Goal: Task Accomplishment & Management: Complete application form

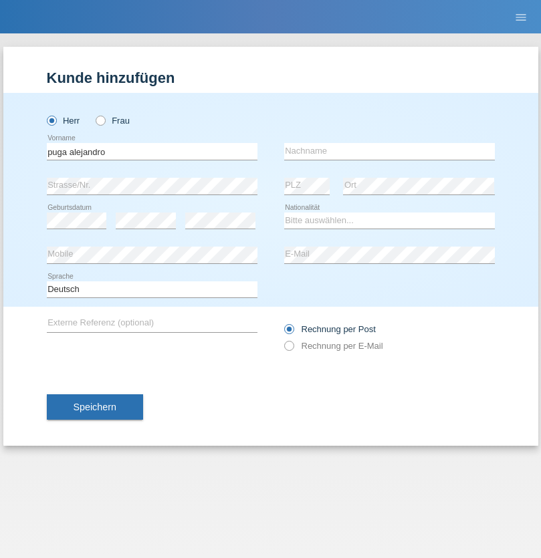
type input "puga alejandro"
click at [389, 151] on input "text" at bounding box center [389, 151] width 210 height 17
type input "puga alejandro"
select select "CH"
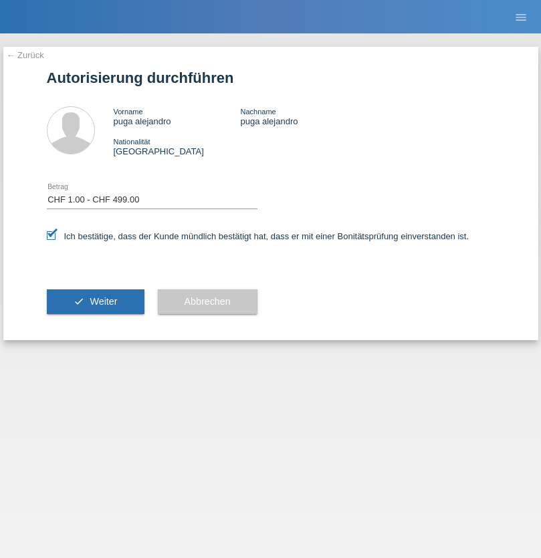
select select "1"
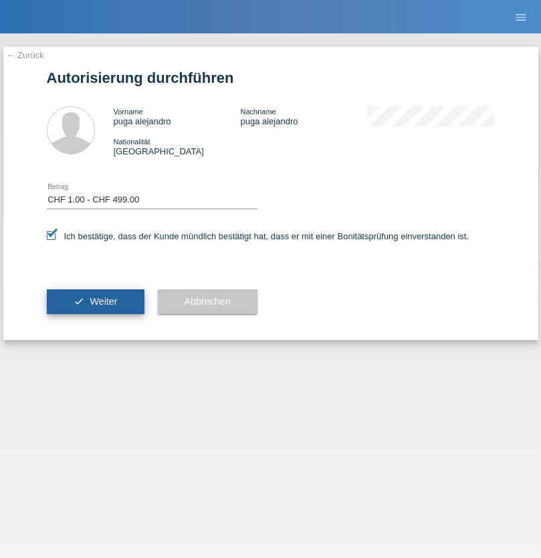
click at [95, 301] on span "Weiter" at bounding box center [103, 301] width 27 height 11
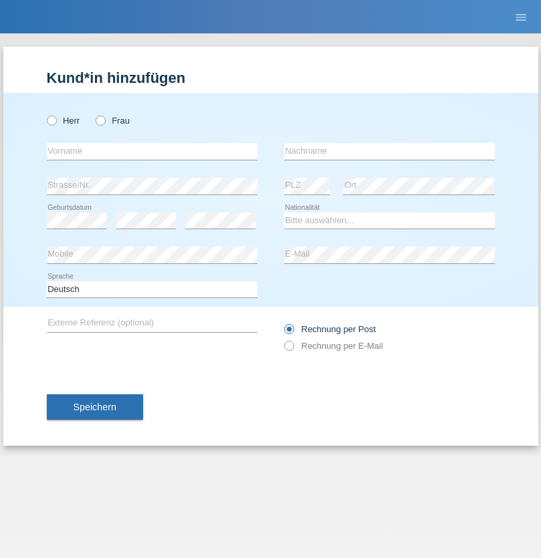
radio input "true"
click at [152, 151] on input "text" at bounding box center [152, 151] width 210 height 17
type input "Trajkovic"
click at [389, 151] on input "text" at bounding box center [389, 151] width 210 height 17
type input "[PERSON_NAME]"
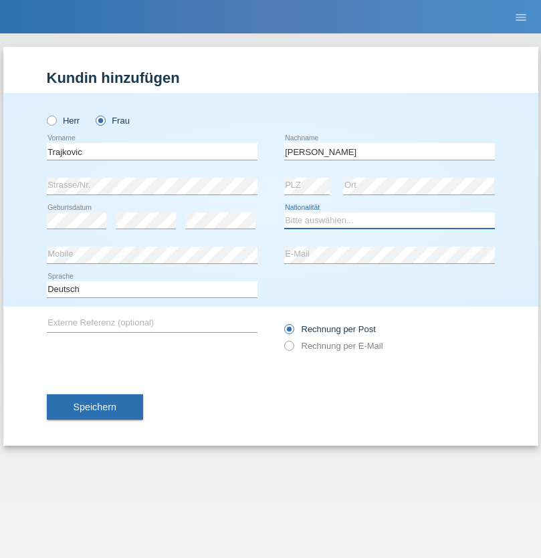
select select "RS"
select select "C"
select select "15"
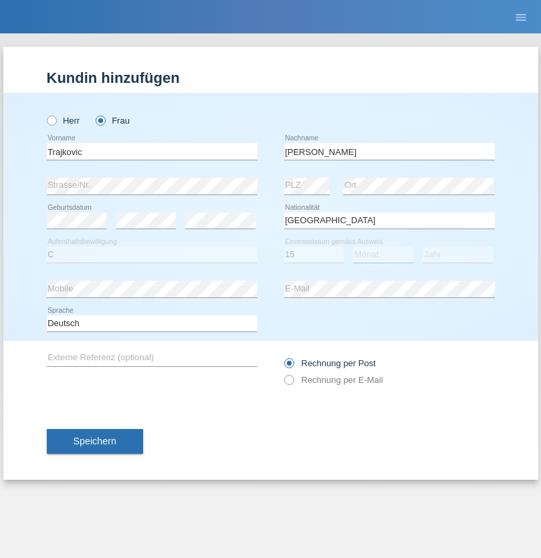
select select "05"
select select "2005"
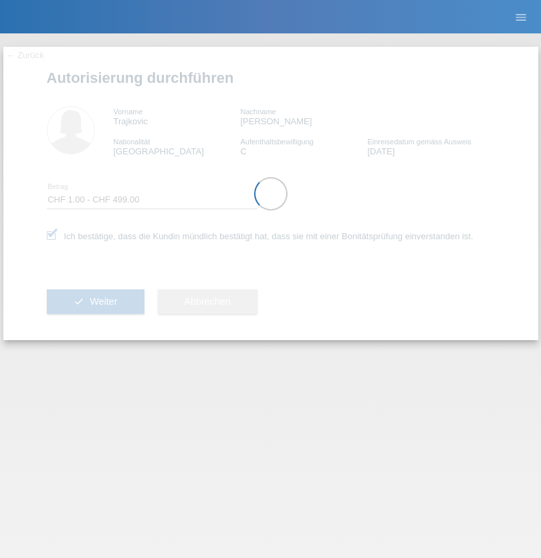
select select "1"
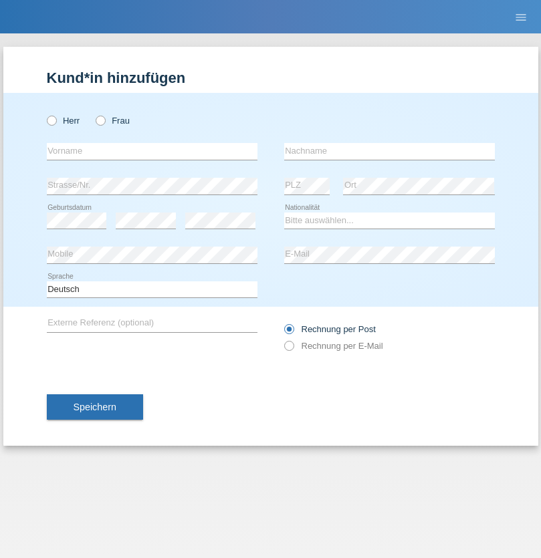
radio input "true"
click at [152, 151] on input "text" at bounding box center [152, 151] width 210 height 17
type input "Alejandro"
click at [389, 151] on input "text" at bounding box center [389, 151] width 210 height 17
type input "Puga"
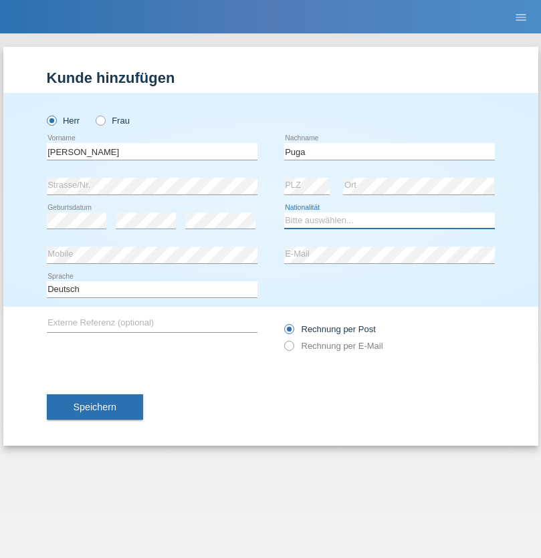
select select "CH"
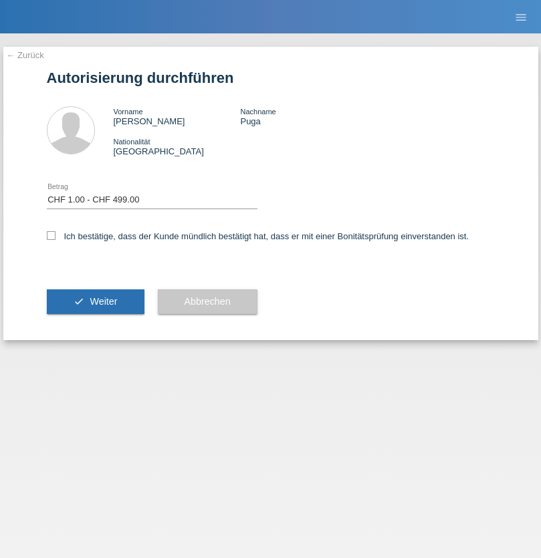
select select "1"
checkbox input "true"
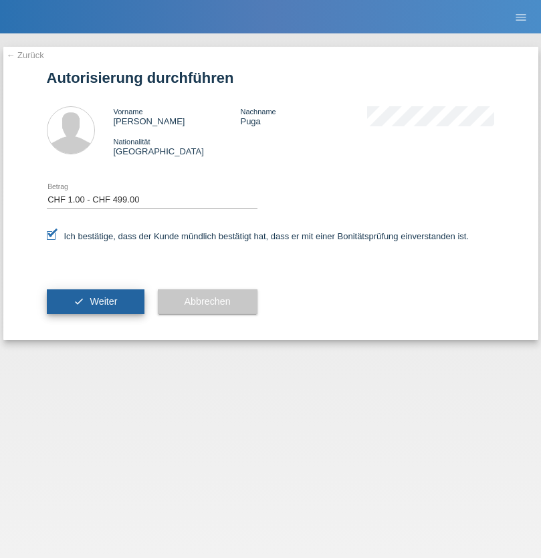
click at [95, 301] on span "Weiter" at bounding box center [103, 301] width 27 height 11
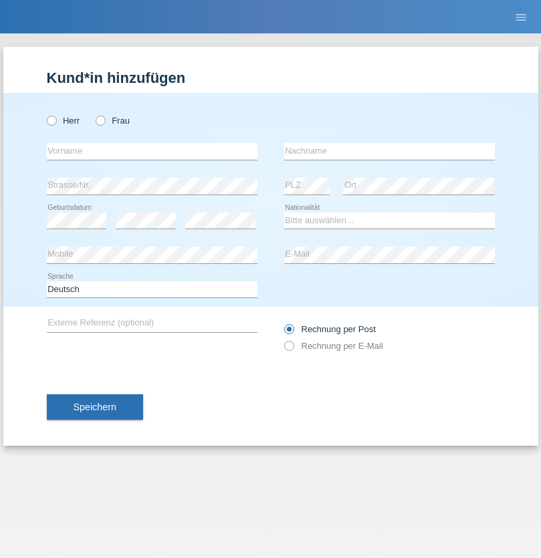
radio input "true"
click at [152, 151] on input "text" at bounding box center [152, 151] width 210 height 17
type input "[PERSON_NAME]"
click at [389, 151] on input "text" at bounding box center [389, 151] width 210 height 17
type input "Prenaj"
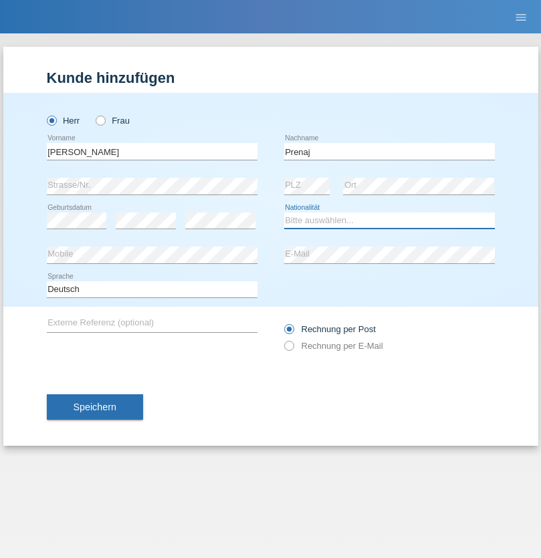
select select "AT"
select select "C"
select select "01"
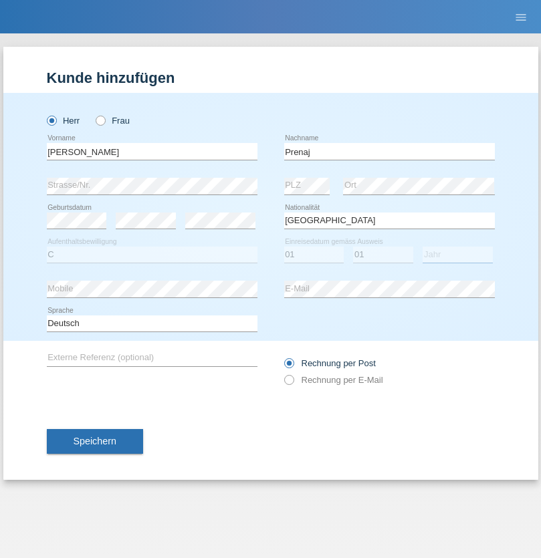
select select "2021"
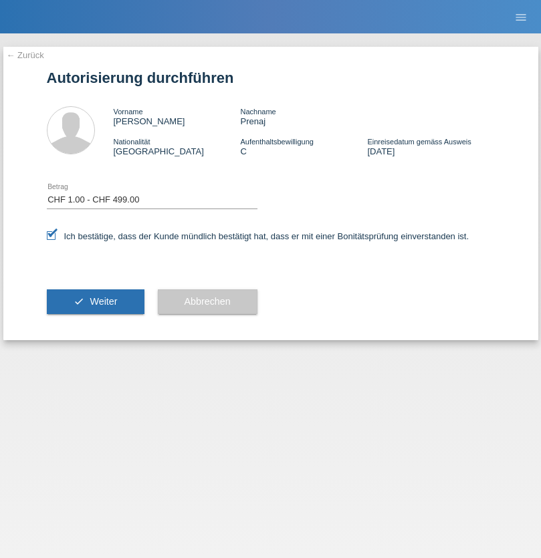
select select "1"
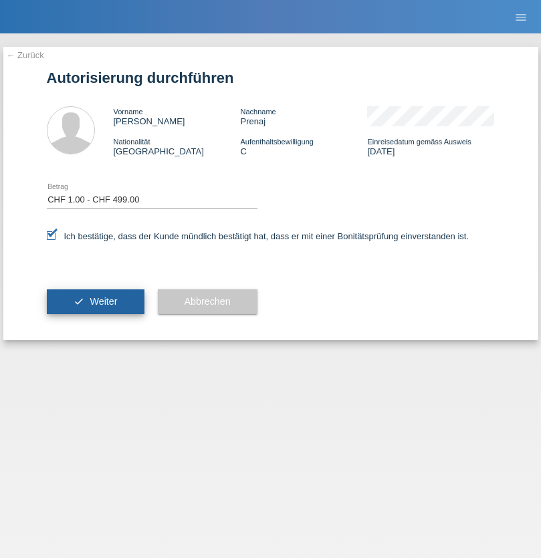
click at [95, 301] on span "Weiter" at bounding box center [103, 301] width 27 height 11
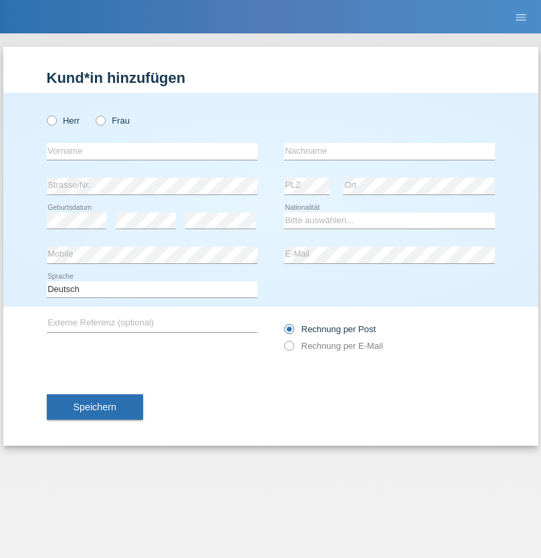
radio input "true"
click at [152, 151] on input "text" at bounding box center [152, 151] width 210 height 17
type input "Trajkovic"
click at [389, 151] on input "text" at bounding box center [389, 151] width 210 height 17
type input "Alejsandar"
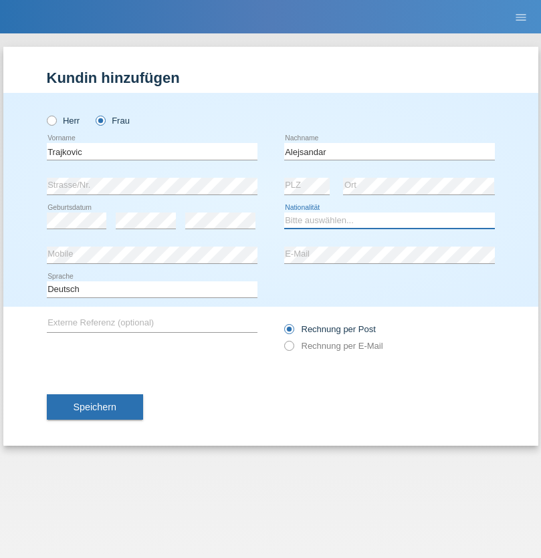
select select "RS"
select select "C"
select select "15"
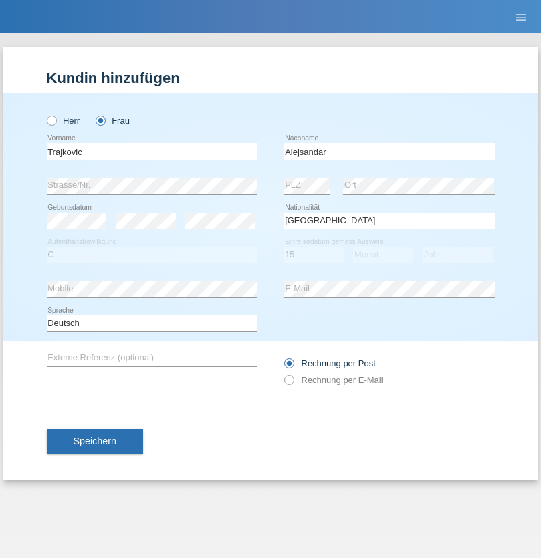
select select "05"
select select "2005"
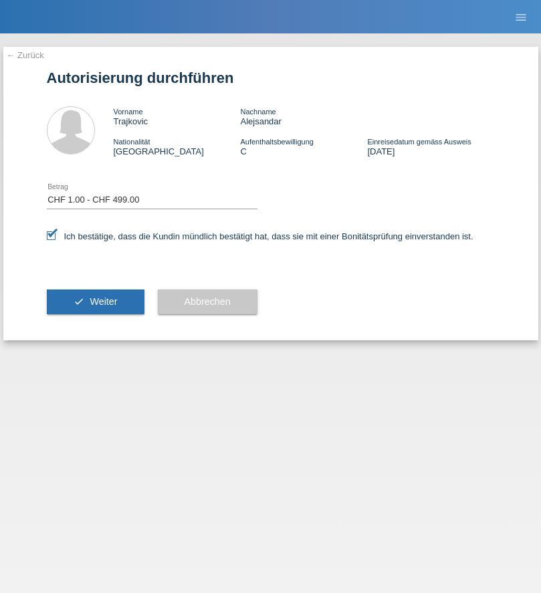
select select "1"
click at [95, 301] on span "Weiter" at bounding box center [103, 301] width 27 height 11
